Goal: Task Accomplishment & Management: Complete application form

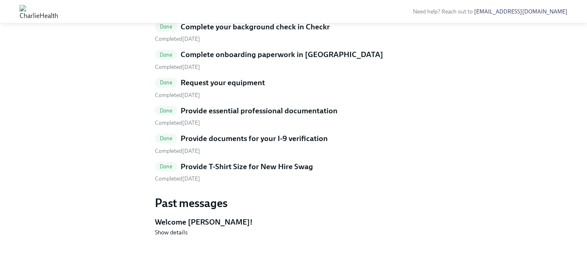
scroll to position [465, 0]
click at [200, 178] on div "Completed [DATE]" at bounding box center [177, 179] width 45 height 8
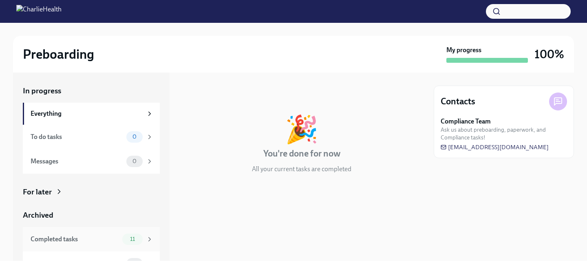
click at [149, 238] on icon at bounding box center [150, 239] width 2 height 4
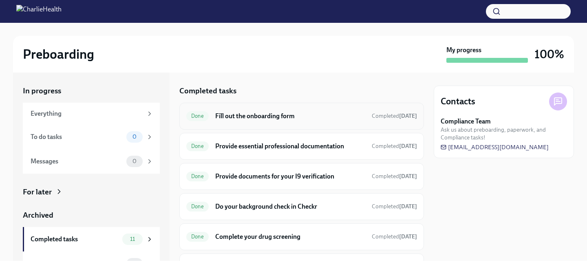
click at [260, 119] on h6 "Fill out the onboarding form" at bounding box center [290, 116] width 150 height 9
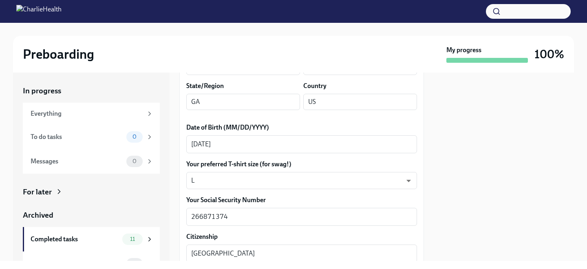
scroll to position [361, 0]
